Goal: Task Accomplishment & Management: Use online tool/utility

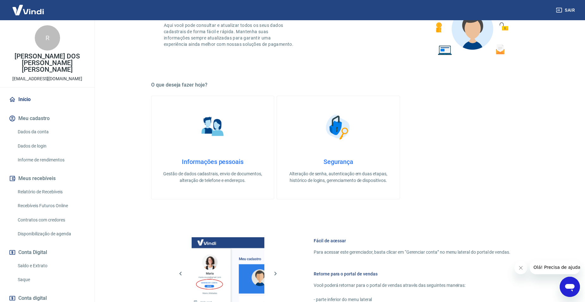
scroll to position [191, 0]
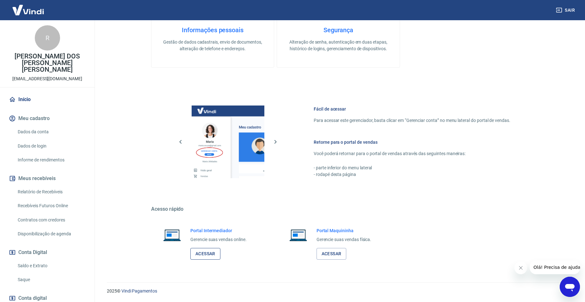
click at [212, 252] on link "Acessar" at bounding box center [205, 254] width 30 height 12
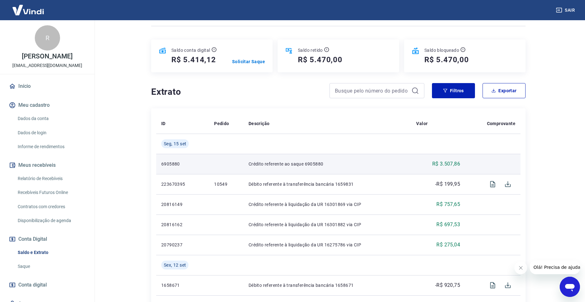
scroll to position [95, 0]
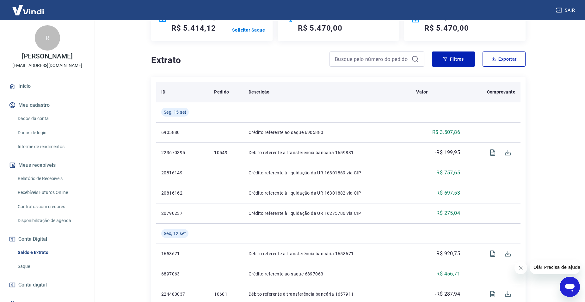
click at [306, 85] on th "Descrição" at bounding box center [327, 92] width 168 height 20
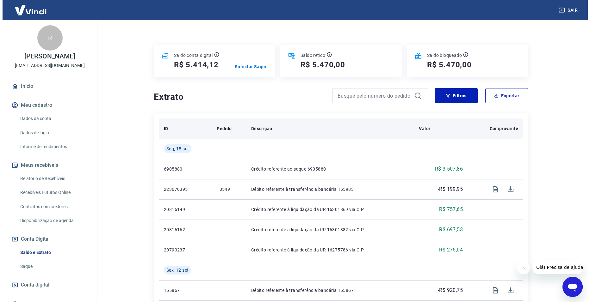
scroll to position [0, 0]
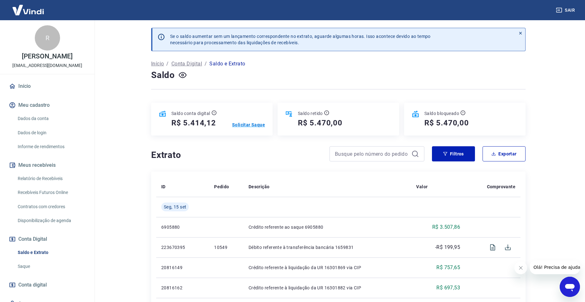
click at [242, 125] on p "Solicitar Saque" at bounding box center [248, 125] width 33 height 6
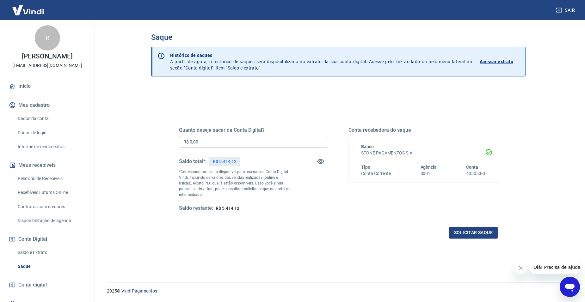
click at [253, 138] on input "R$ 0,00" at bounding box center [253, 142] width 149 height 12
type input "R$ 5.414,12"
click at [461, 234] on button "Solicitar saque" at bounding box center [473, 233] width 49 height 12
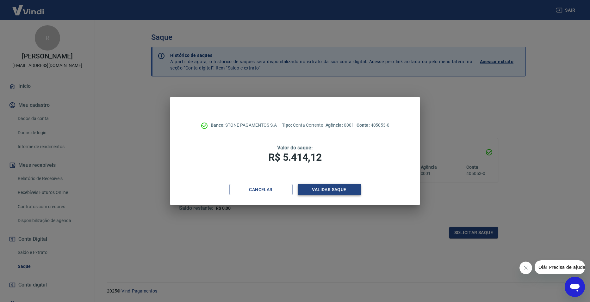
click at [327, 191] on button "Validar saque" at bounding box center [329, 190] width 63 height 12
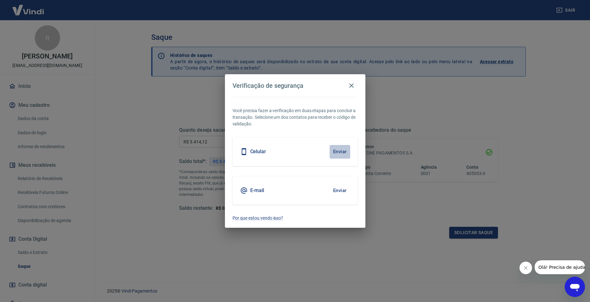
drag, startPoint x: 343, startPoint y: 156, endPoint x: 336, endPoint y: 157, distance: 7.6
click at [343, 155] on button "Enviar" at bounding box center [339, 151] width 21 height 13
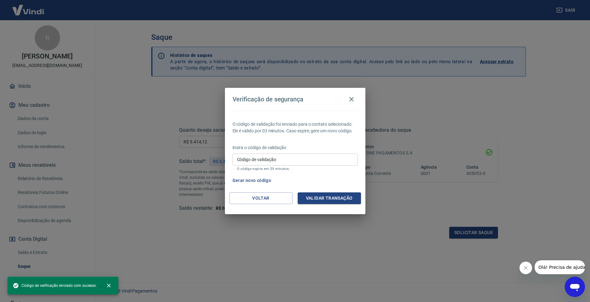
click at [281, 162] on input "Código de validação" at bounding box center [294, 160] width 125 height 12
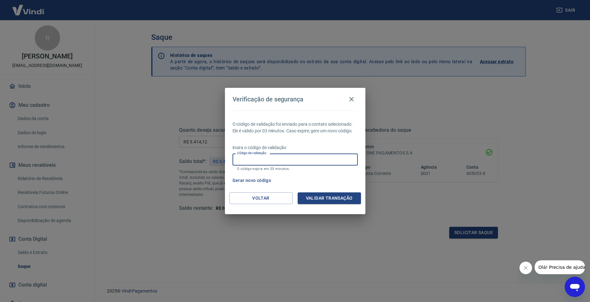
click at [248, 160] on input "Código de validação" at bounding box center [294, 160] width 125 height 12
click at [303, 159] on input "Código de validação" at bounding box center [294, 160] width 125 height 12
click at [261, 179] on button "Gerar novo código" at bounding box center [252, 181] width 44 height 12
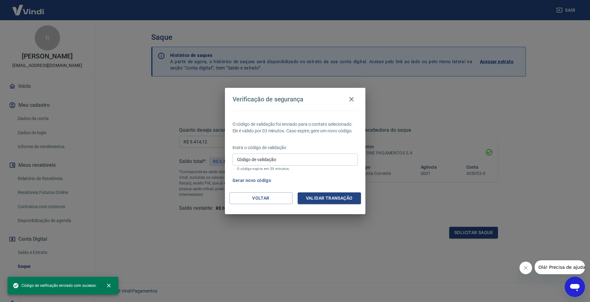
click at [291, 159] on input "Código de validação" at bounding box center [294, 160] width 125 height 12
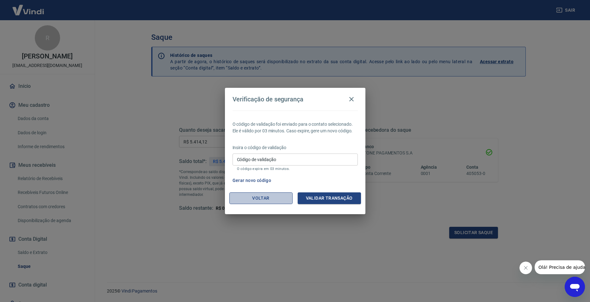
click at [266, 196] on button "Voltar" at bounding box center [260, 199] width 63 height 12
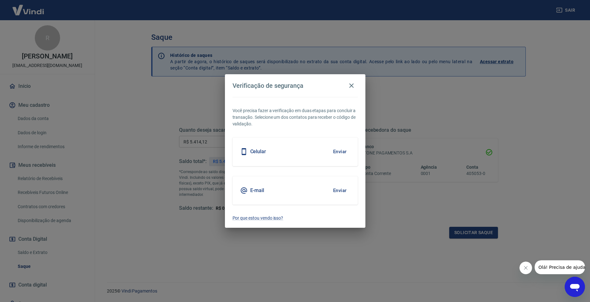
click at [341, 189] on button "Enviar" at bounding box center [339, 190] width 21 height 13
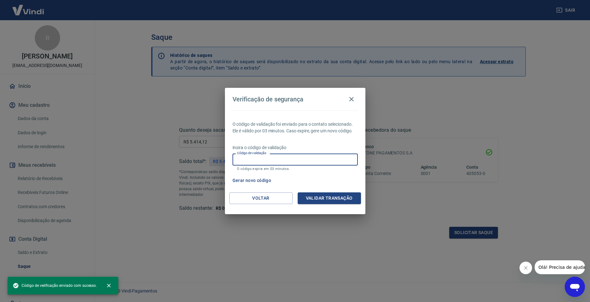
click at [274, 164] on input "Código de validação" at bounding box center [294, 160] width 125 height 12
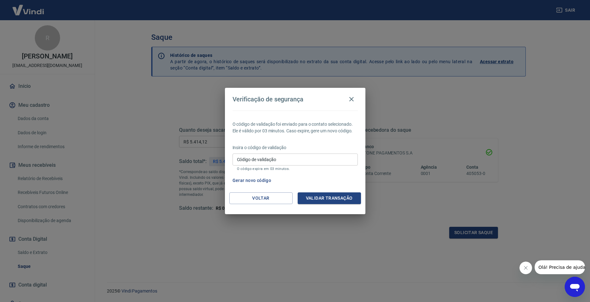
click at [298, 98] on h4 "Verificação de segurança" at bounding box center [267, 99] width 71 height 8
click at [292, 157] on input "Código de validação" at bounding box center [294, 160] width 125 height 12
type input "490630"
click at [342, 205] on div "Voltar Validar transação" at bounding box center [295, 204] width 140 height 22
click at [342, 198] on button "Validar transação" at bounding box center [329, 199] width 63 height 12
